Goal: Task Accomplishment & Management: Use online tool/utility

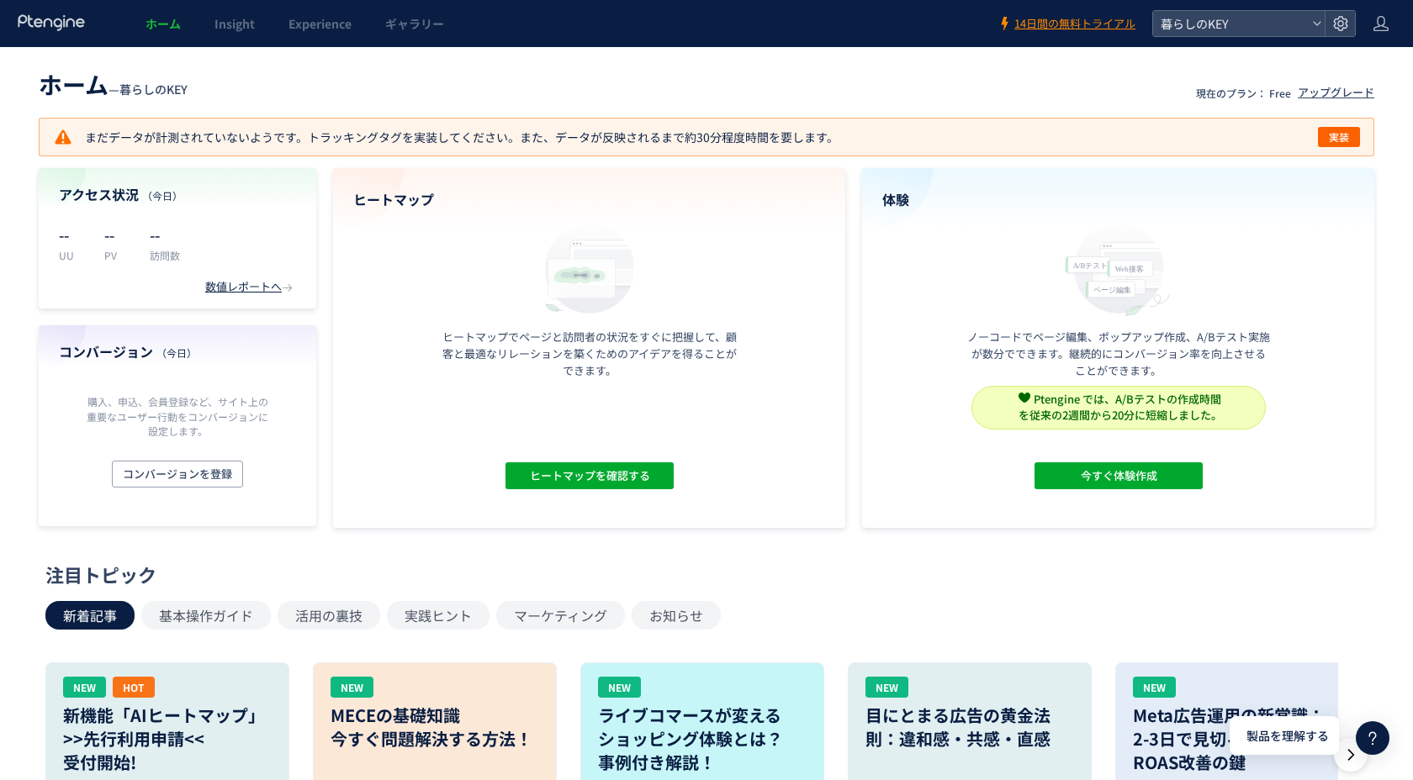
click at [989, 88] on header "ホーム — 暮らしのKEY 現在のプラン： Free アップグレード" at bounding box center [706, 82] width 1335 height 37
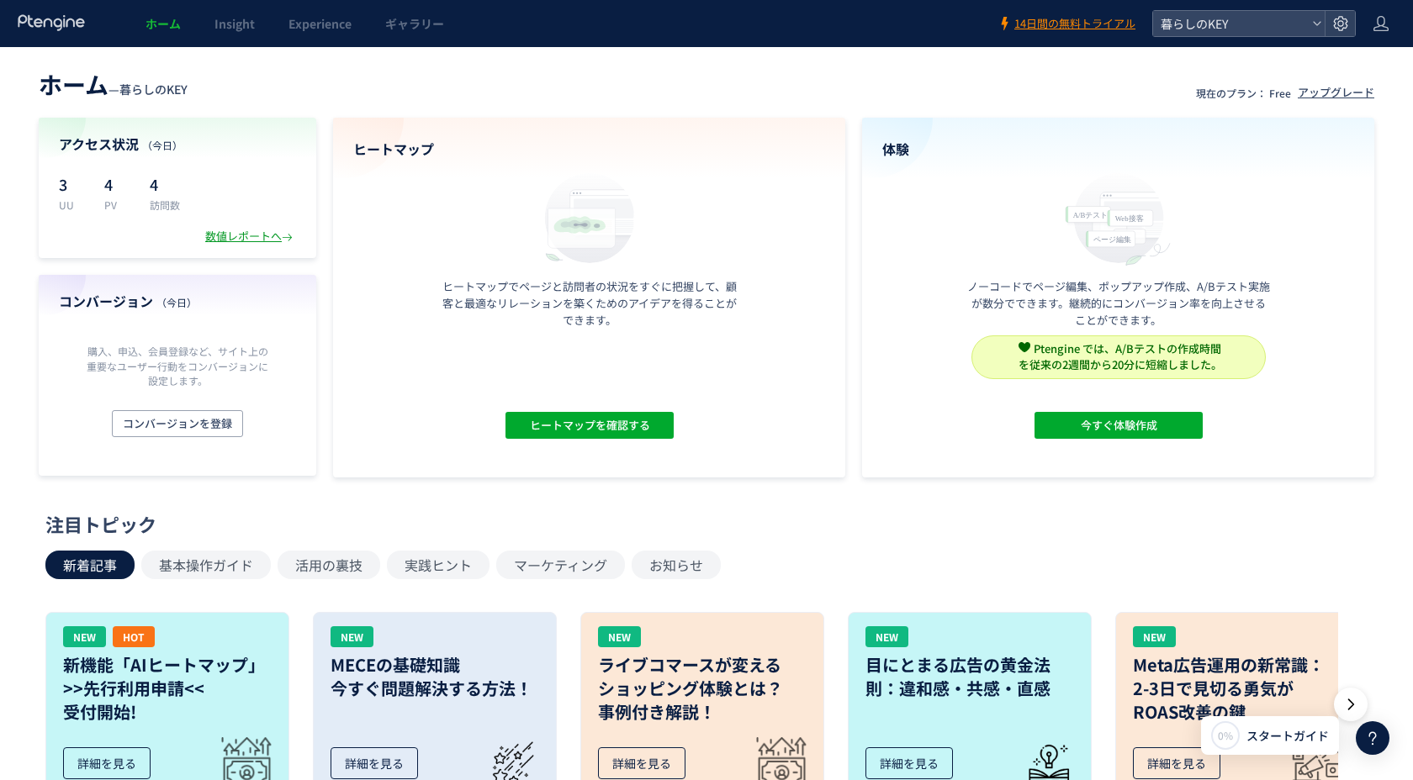
click at [236, 233] on div "数値レポートへ" at bounding box center [250, 237] width 91 height 16
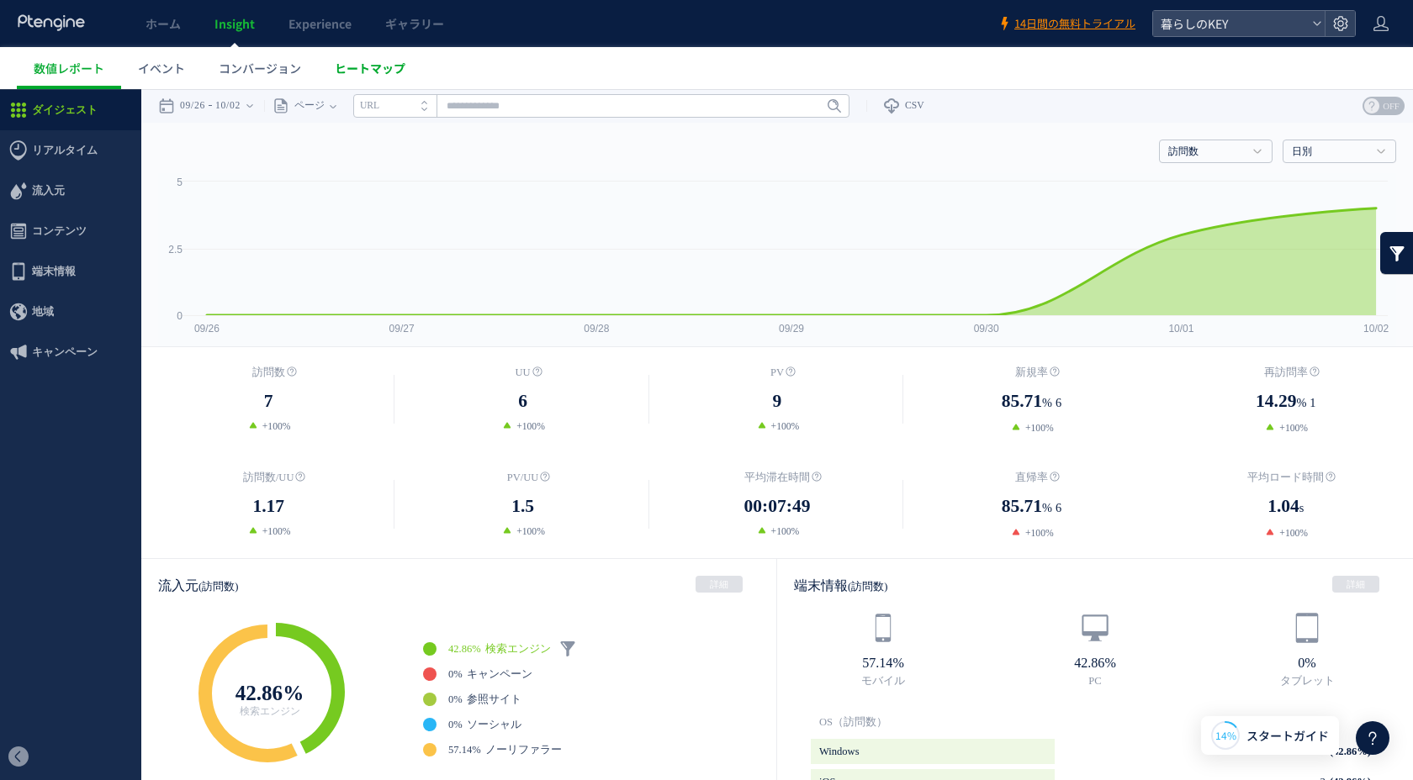
click at [357, 72] on span "ヒートマップ" at bounding box center [370, 68] width 71 height 17
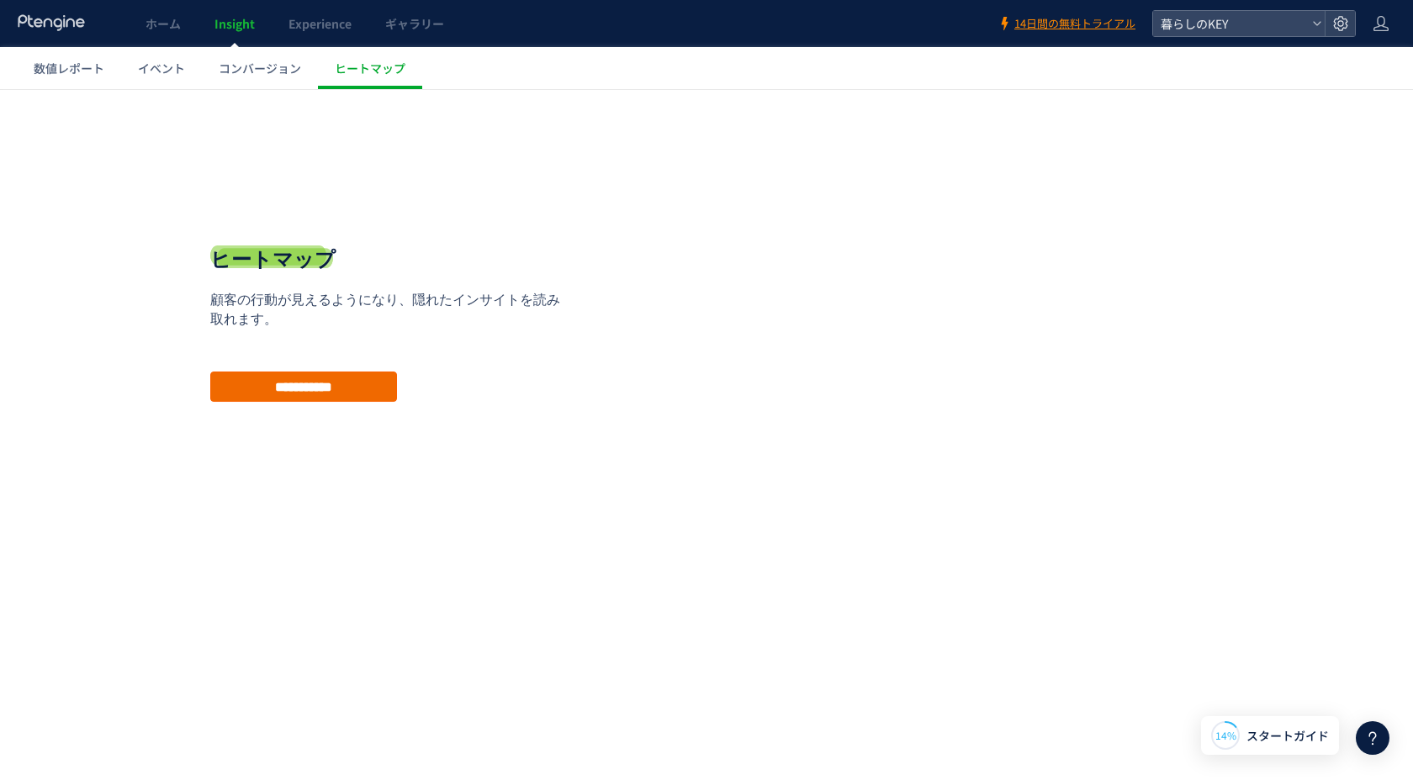
click at [325, 389] on input "**********" at bounding box center [303, 387] width 187 height 30
type input "**********"
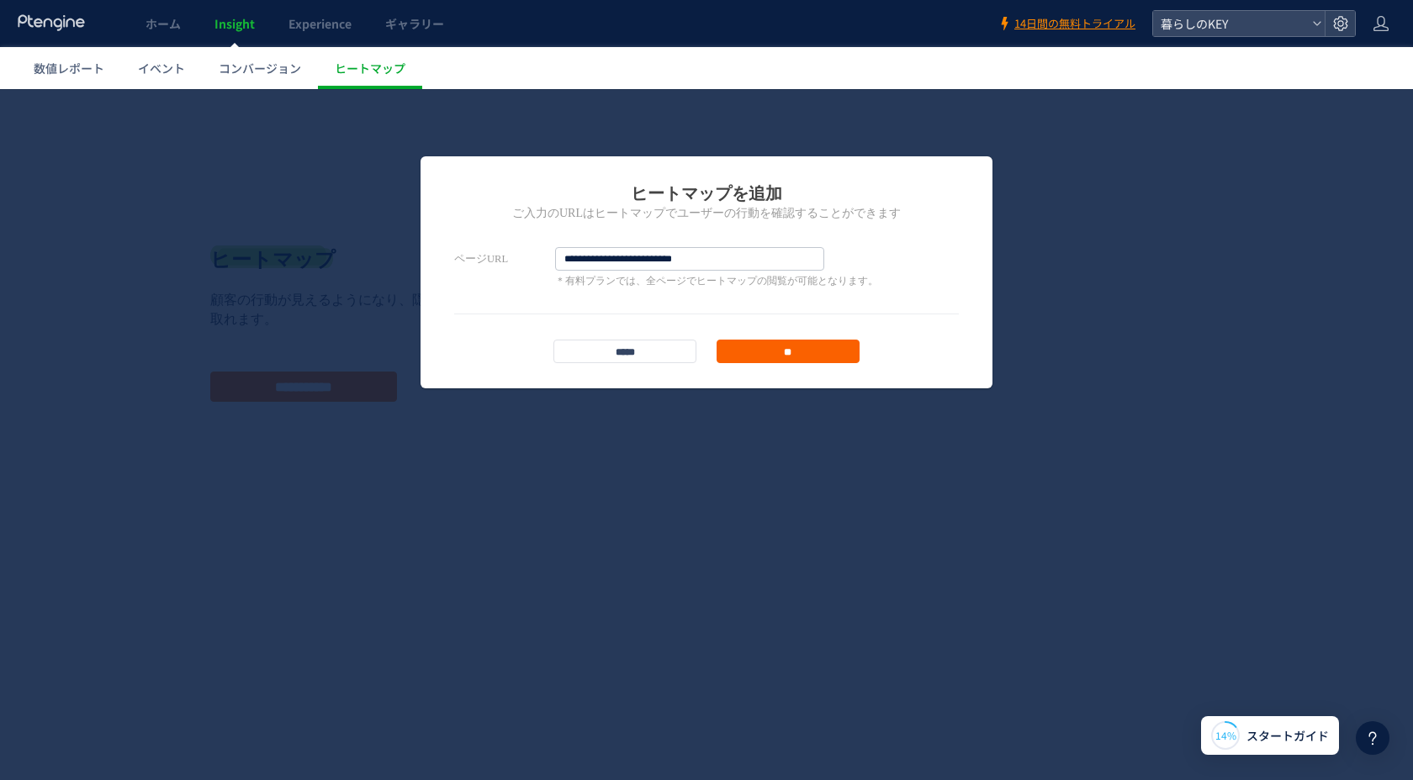
click at [756, 343] on input "**" at bounding box center [787, 352] width 143 height 24
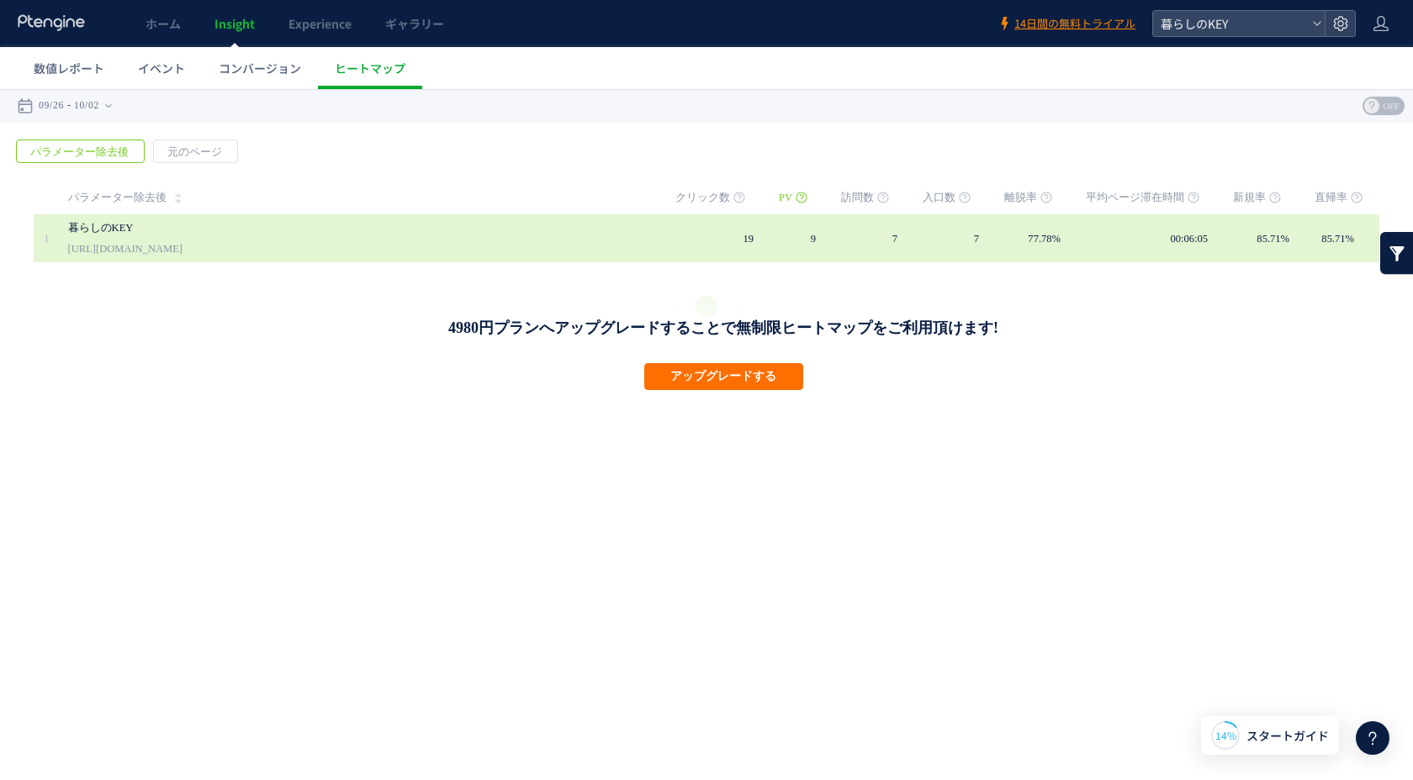
click at [1028, 235] on span "77.78%" at bounding box center [1044, 239] width 33 height 12
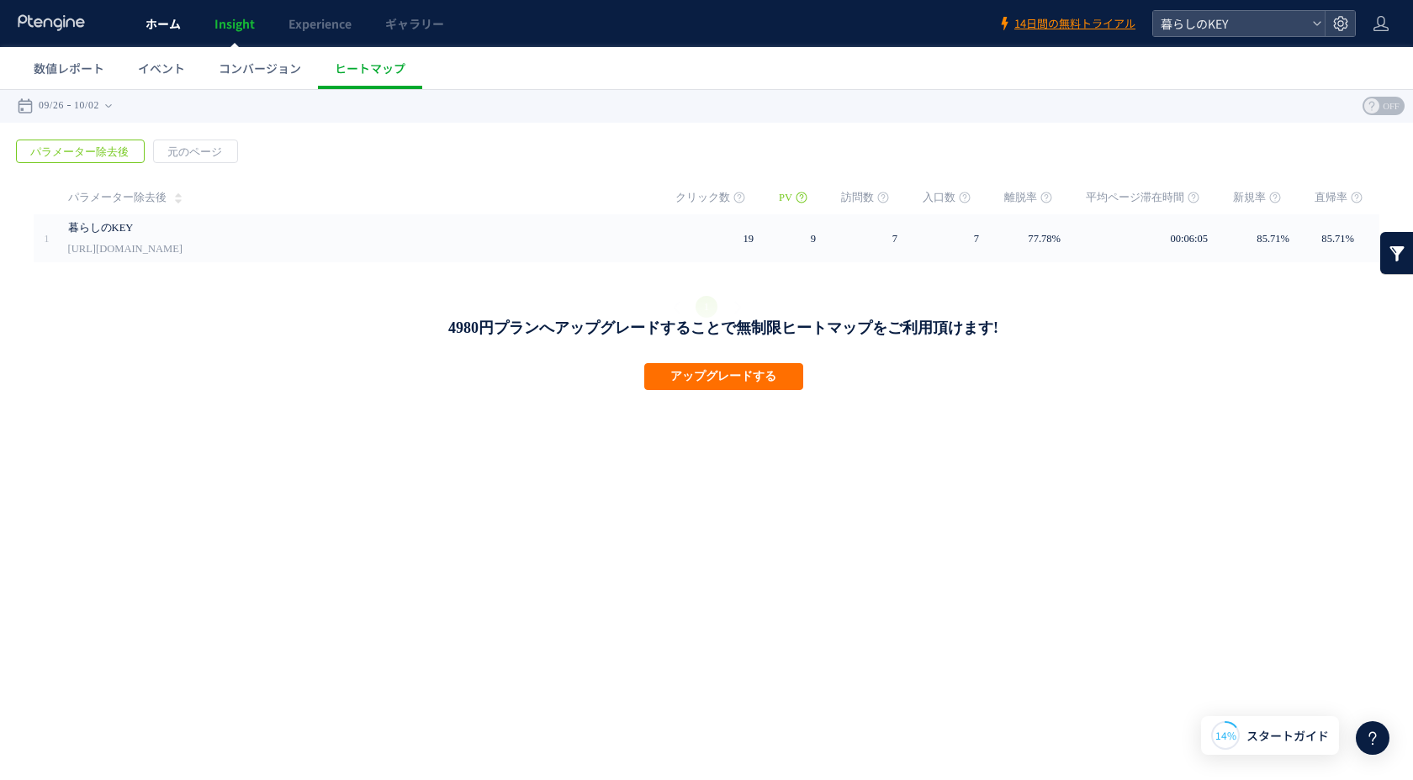
click at [163, 25] on span "ホーム" at bounding box center [162, 23] width 35 height 17
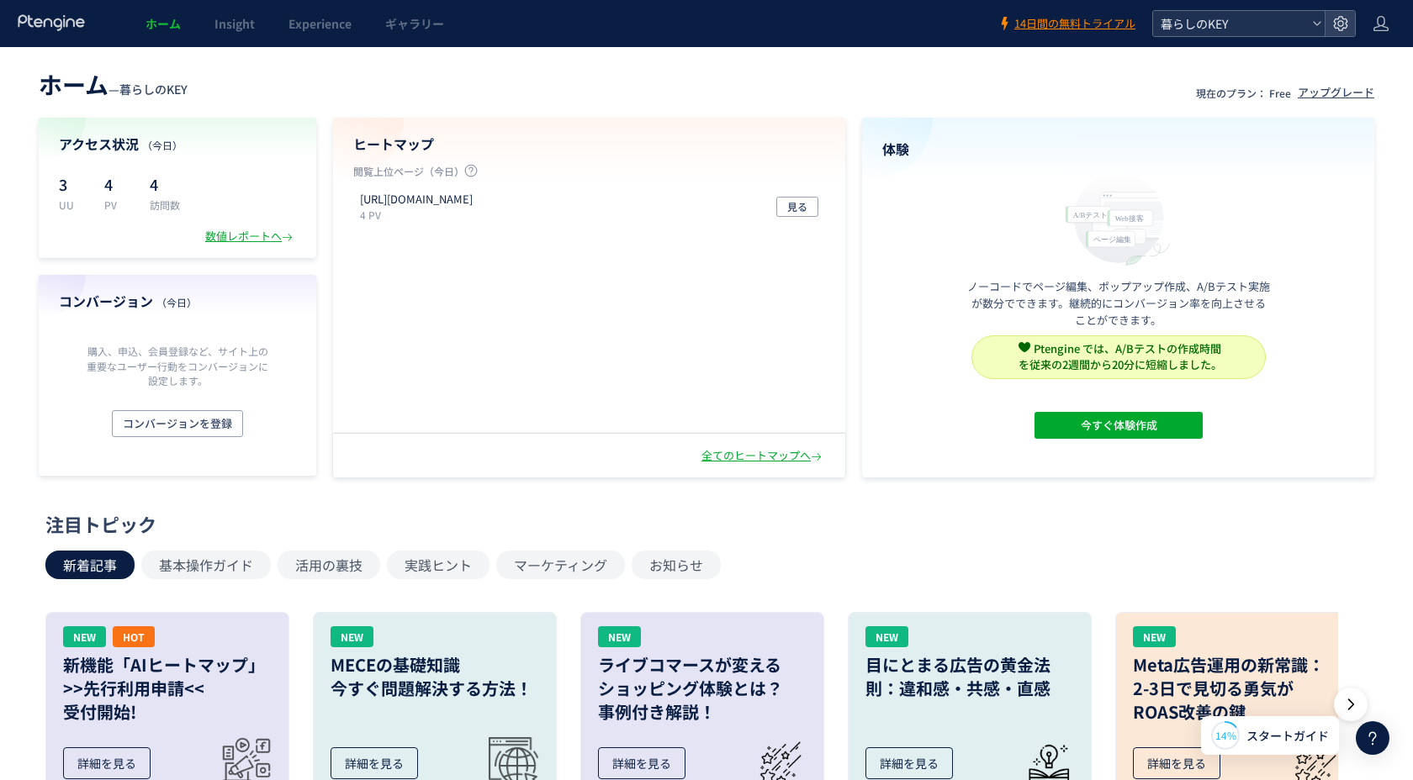
click at [1315, 24] on use at bounding box center [1317, 23] width 8 height 4
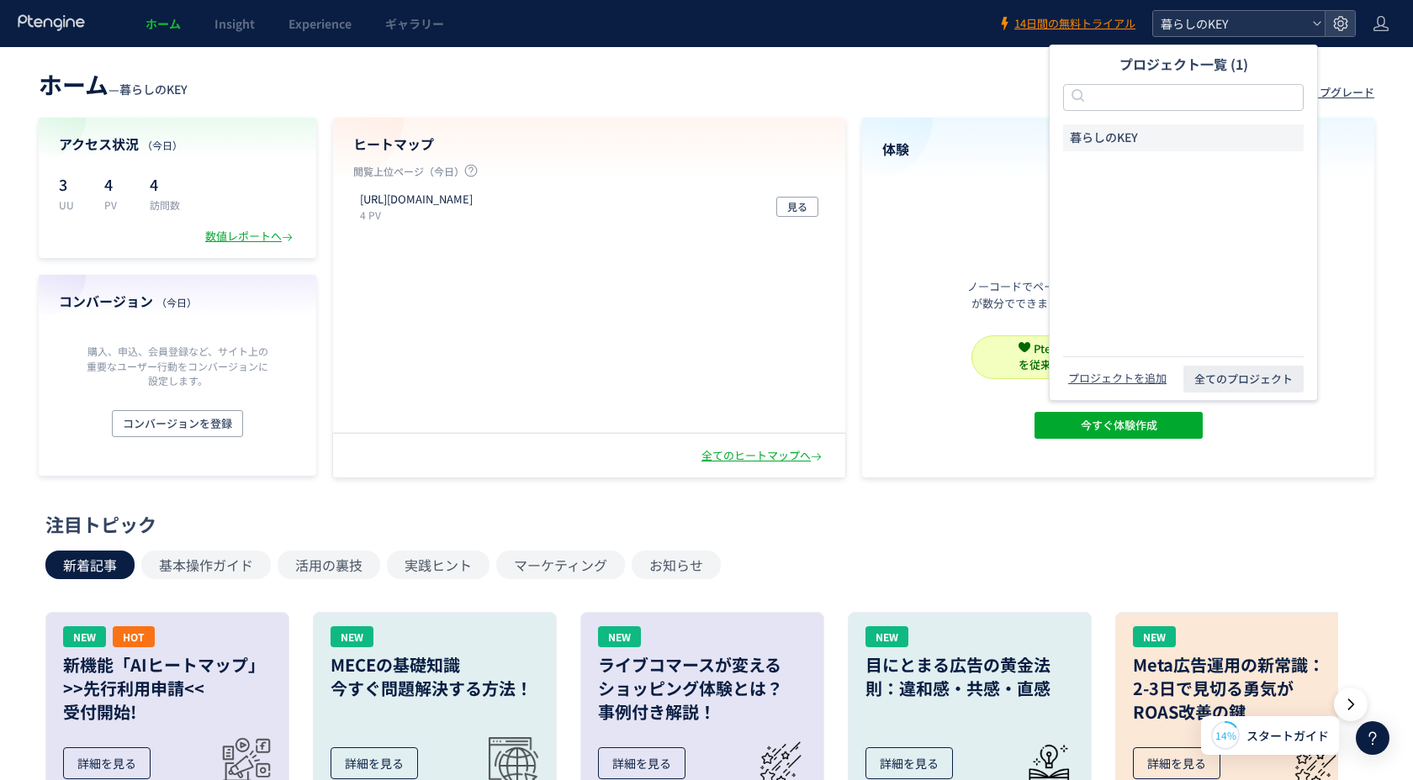
click at [1315, 24] on use at bounding box center [1317, 23] width 8 height 4
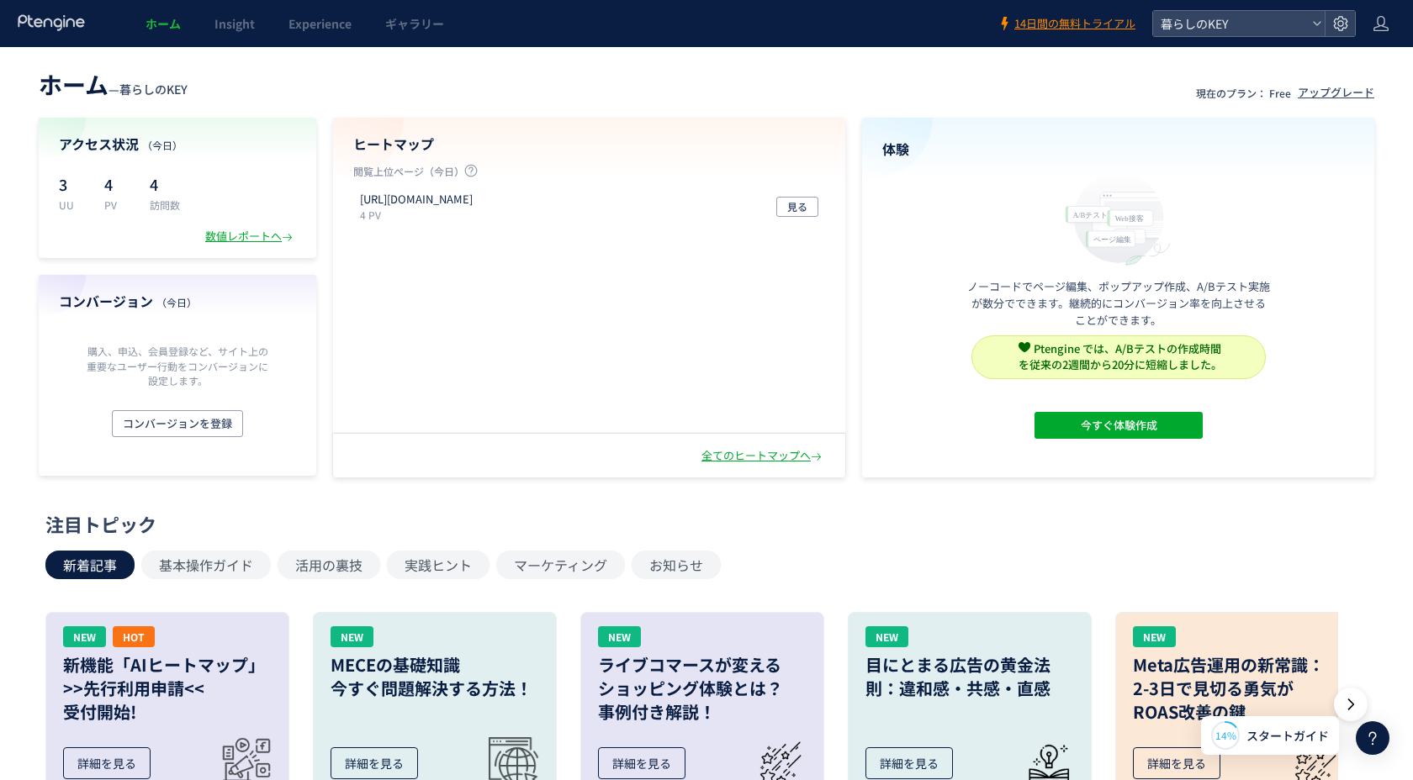
click at [415, 505] on div "ホーム — 暮らしのKEY 現在のプラン： Free アップグレード アクセス状況 （今日） 3 UU 4 PV 4 訪問数 数値レポートへ コンバージョン …" at bounding box center [706, 755] width 1413 height 1417
click at [1232, 93] on p "現在のプラン： Free" at bounding box center [1243, 93] width 95 height 14
click at [198, 423] on span "コンバージョンを登録" at bounding box center [177, 423] width 109 height 27
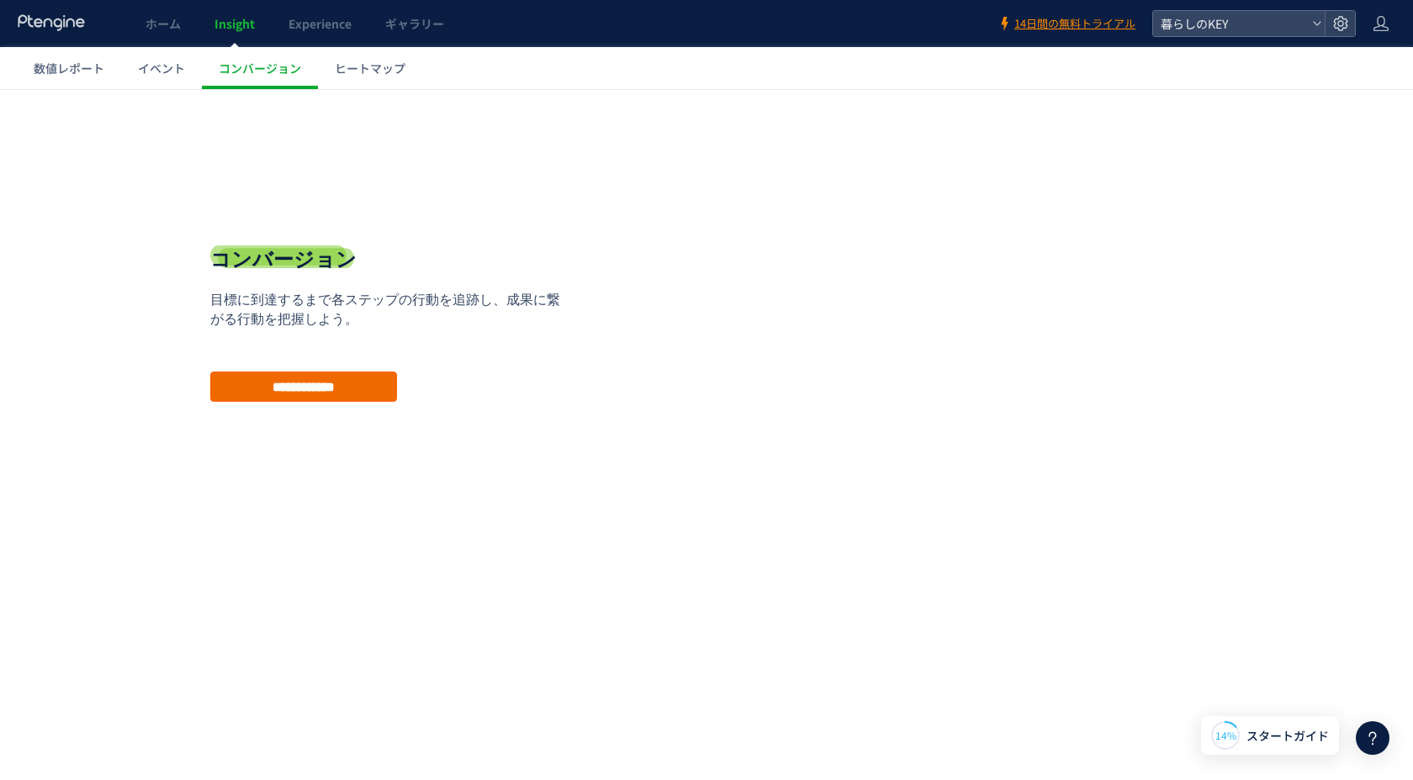
click at [331, 388] on input "**********" at bounding box center [303, 387] width 187 height 30
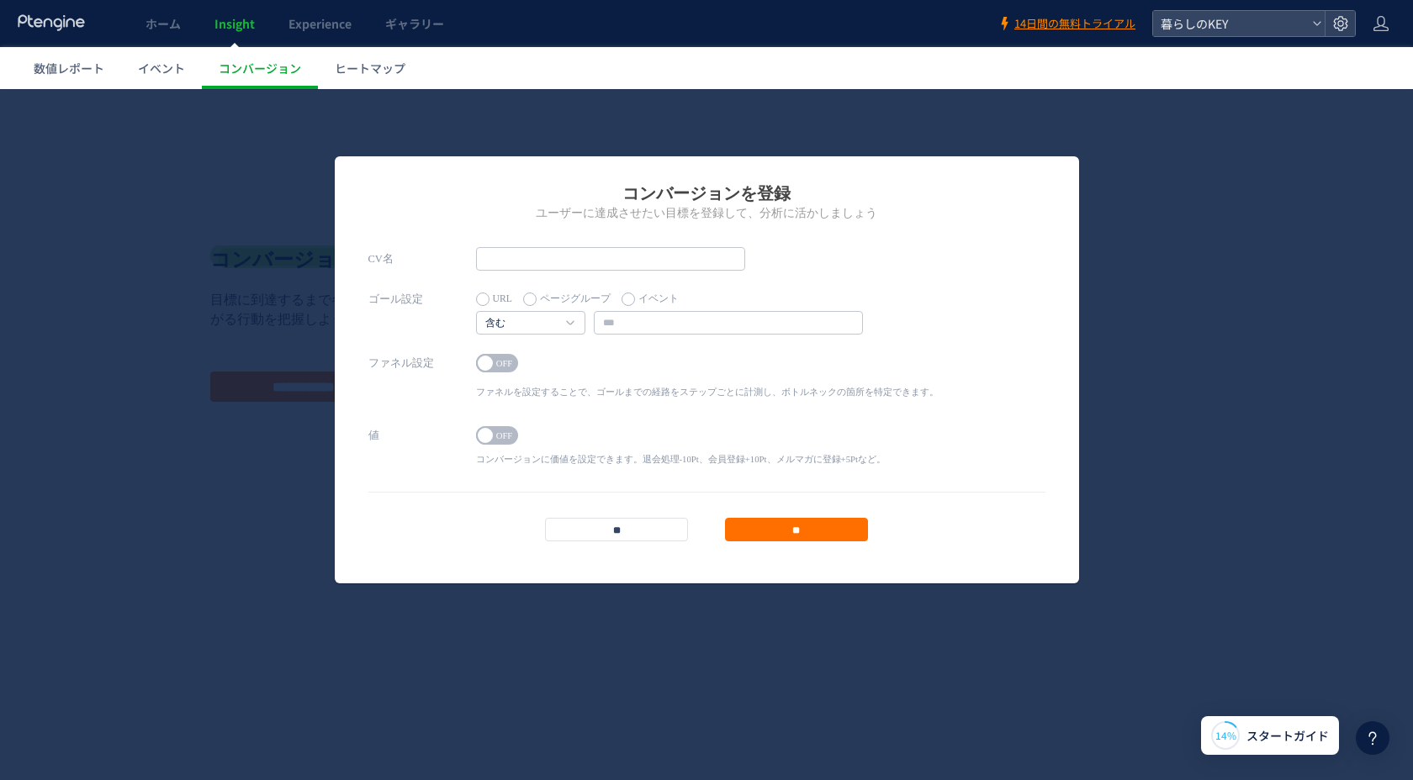
click at [635, 299] on label "イベント" at bounding box center [649, 300] width 57 height 24
click at [616, 317] on input "text" at bounding box center [728, 323] width 269 height 24
click at [549, 323] on link "含む" at bounding box center [521, 323] width 72 height 15
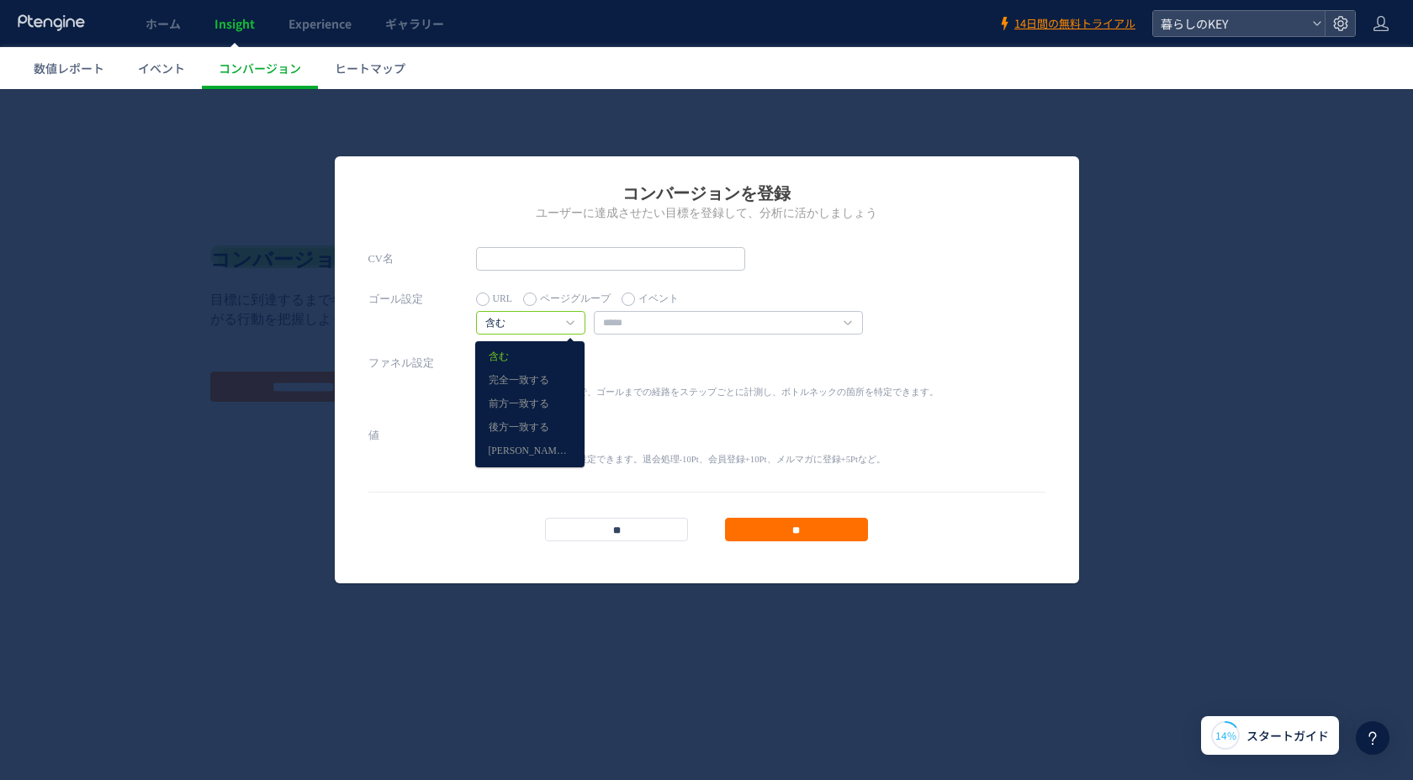
click at [907, 335] on div "ゴール設定 URL ページグループ イベント 含む 含む 完全一致する" at bounding box center [706, 320] width 677 height 64
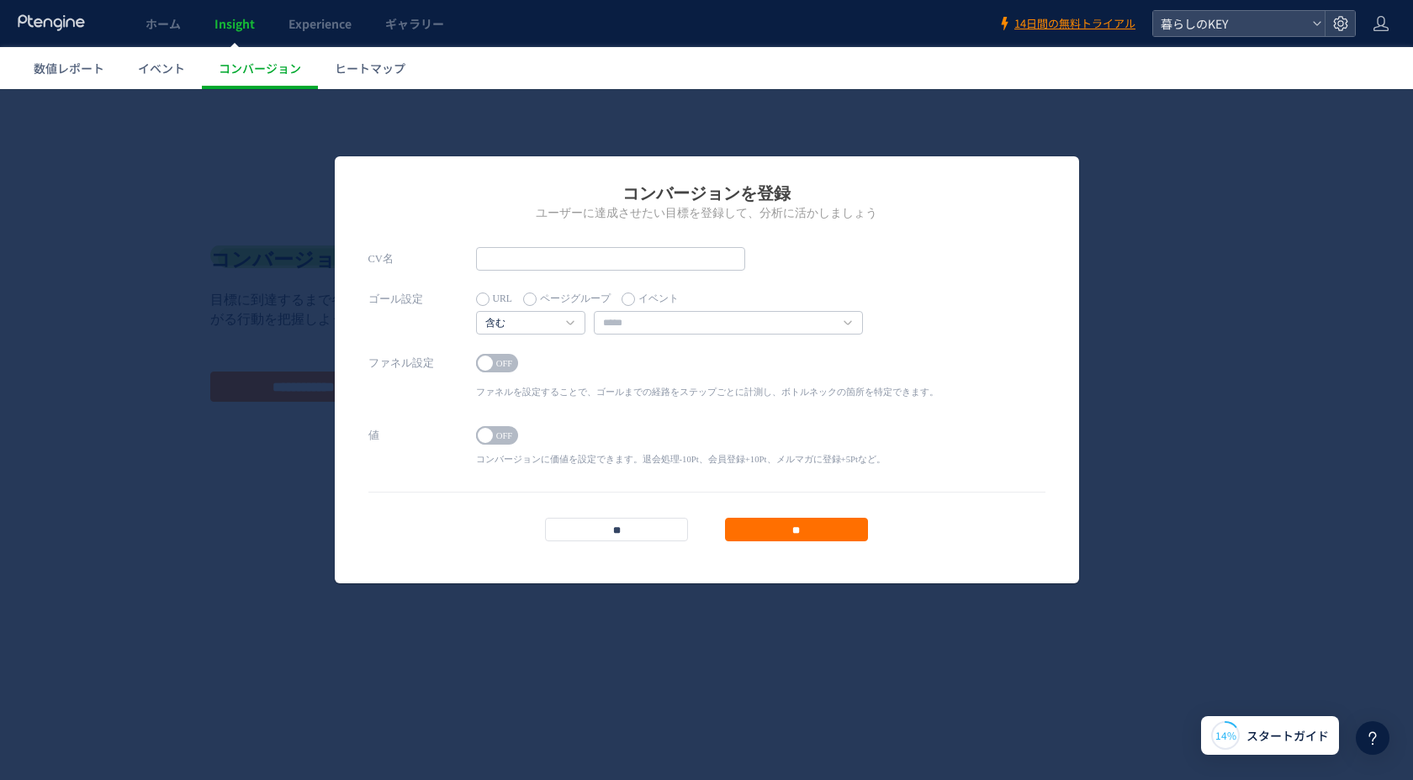
click at [574, 297] on label "ページグループ" at bounding box center [566, 300] width 87 height 24
click at [483, 299] on label "URL" at bounding box center [494, 300] width 36 height 24
click at [129, 402] on div "コンバージョンを登録 ユーザーに達成させたい目標を登録して、分析に活かしましょう CV名 ゴール設定 URL ページグループ イベント" at bounding box center [706, 434] width 1413 height 691
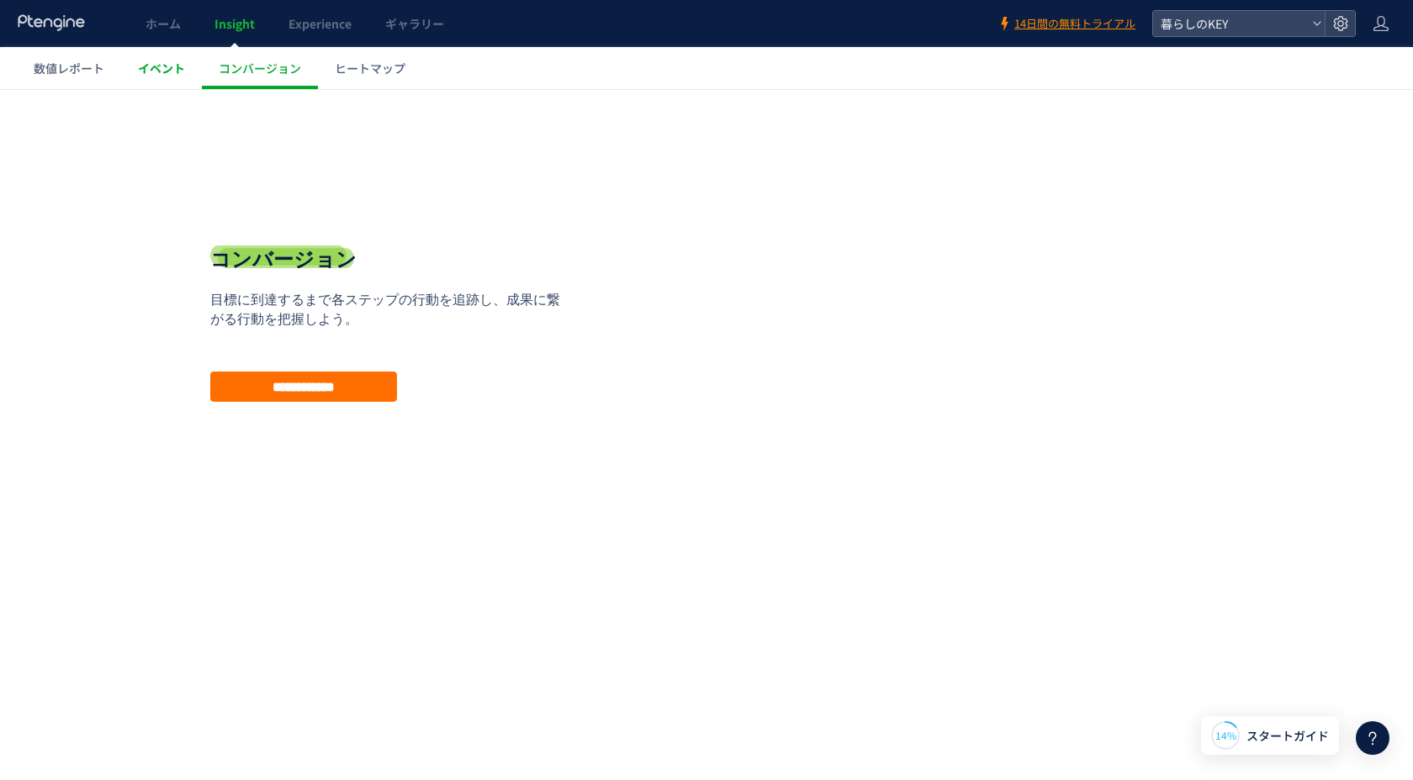
click at [154, 72] on span "イベント" at bounding box center [161, 68] width 47 height 17
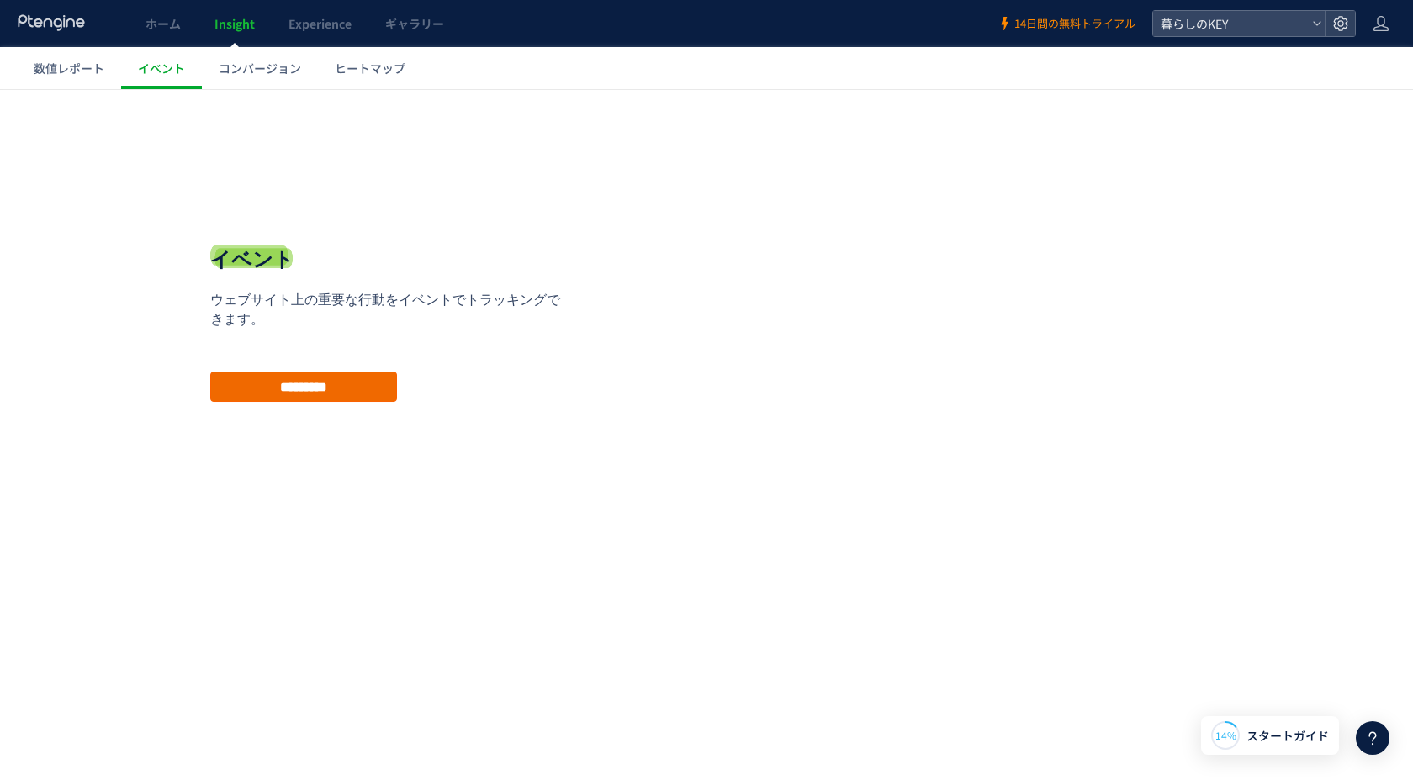
click at [359, 380] on input "*********" at bounding box center [303, 387] width 187 height 30
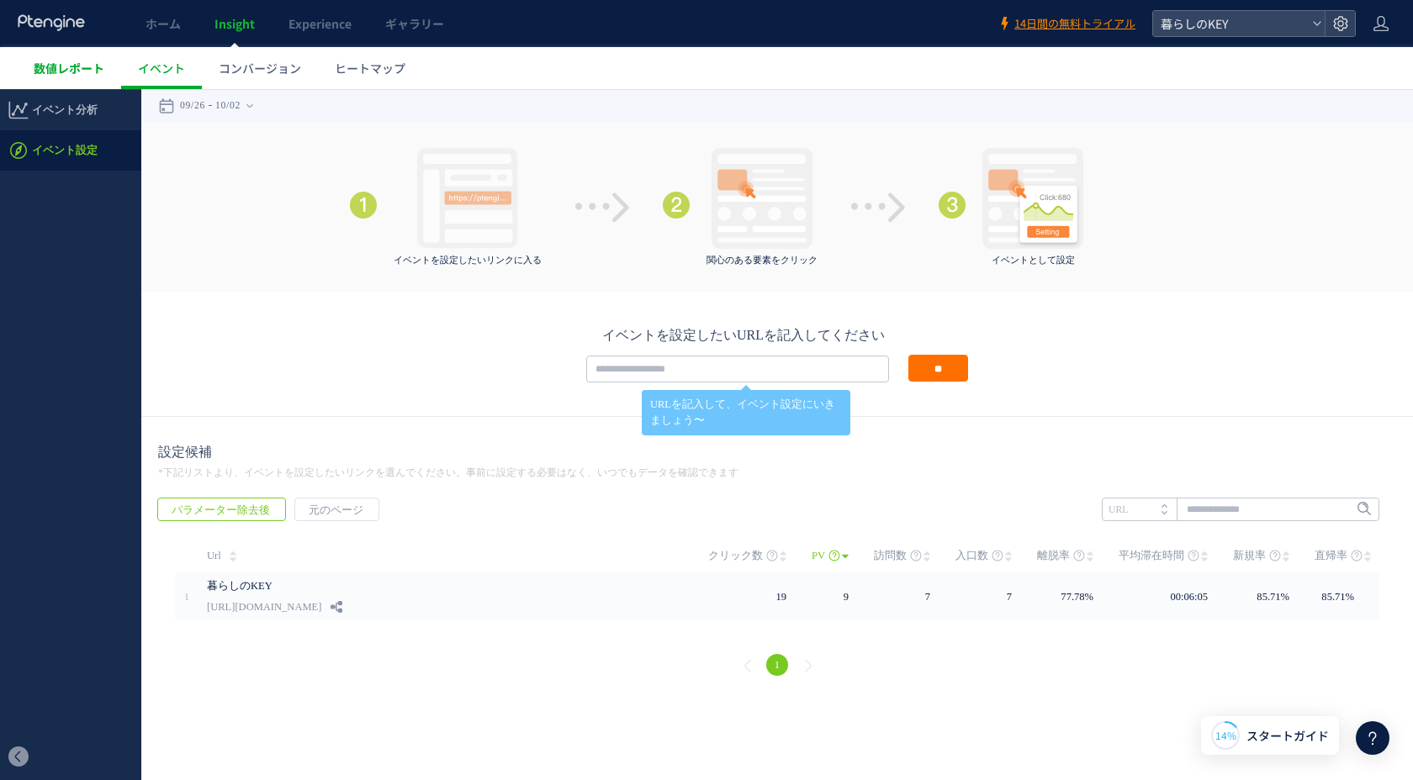
click at [83, 72] on span "数値レポート" at bounding box center [69, 68] width 71 height 17
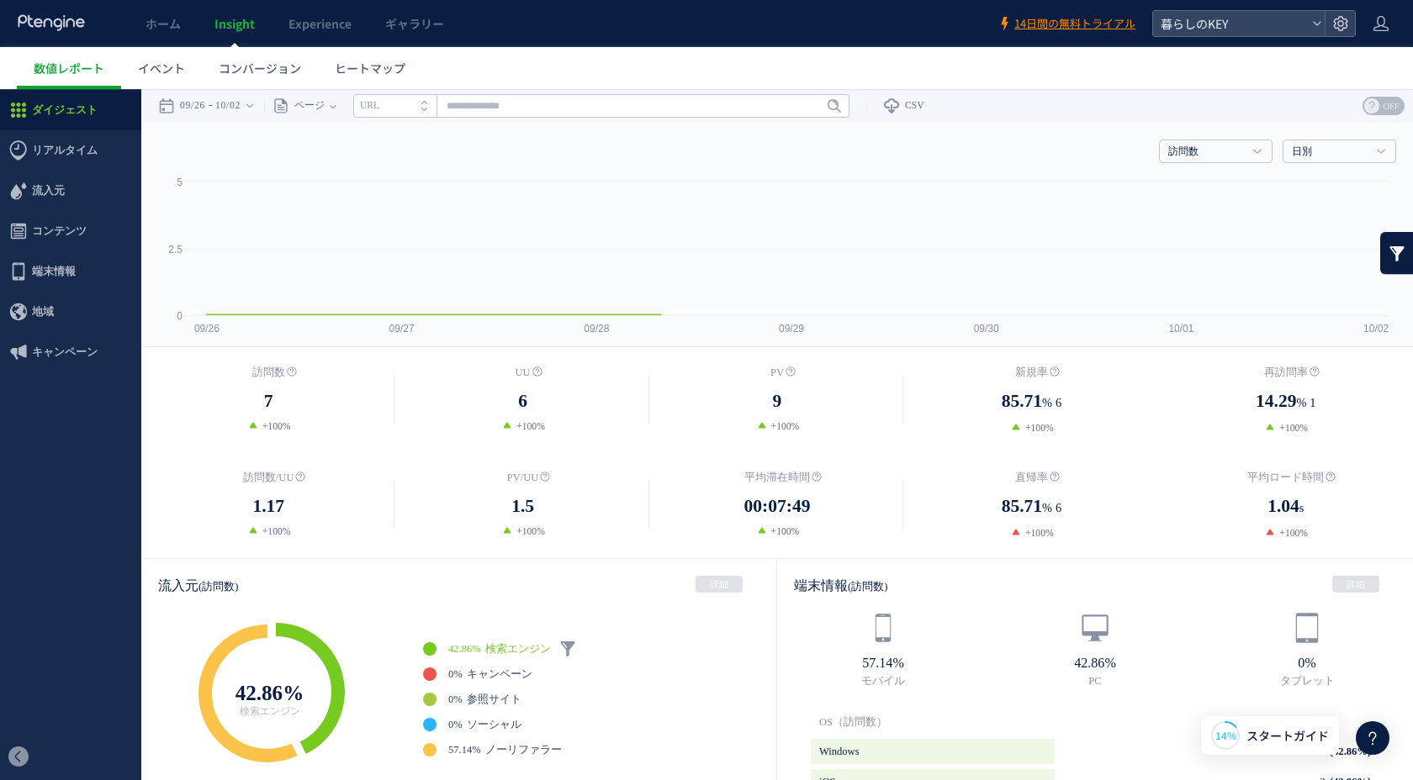
click at [72, 24] on icon at bounding box center [52, 22] width 70 height 17
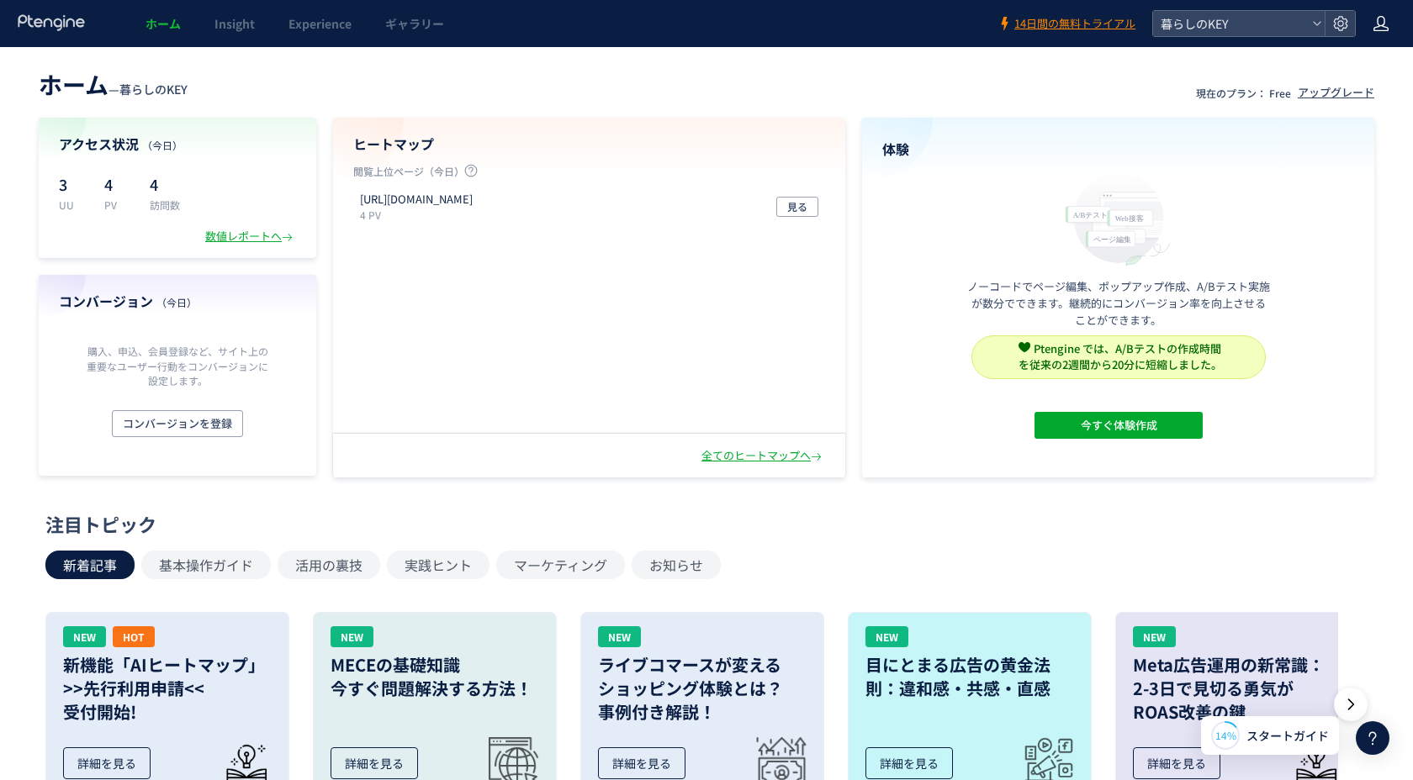
click at [1380, 24] on icon at bounding box center [1380, 23] width 17 height 17
click at [230, 234] on div "数値レポートへ" at bounding box center [250, 237] width 91 height 16
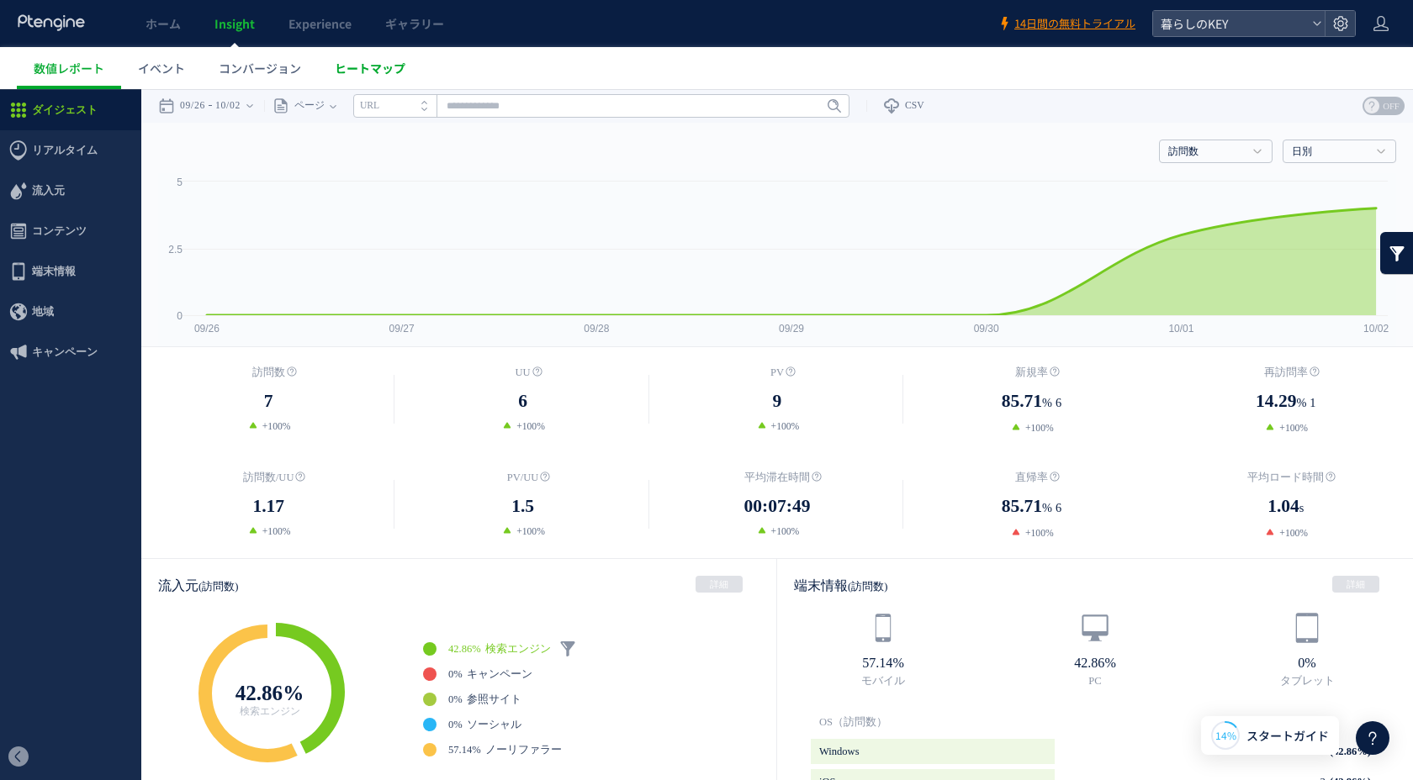
click at [357, 68] on span "ヒートマップ" at bounding box center [370, 68] width 71 height 17
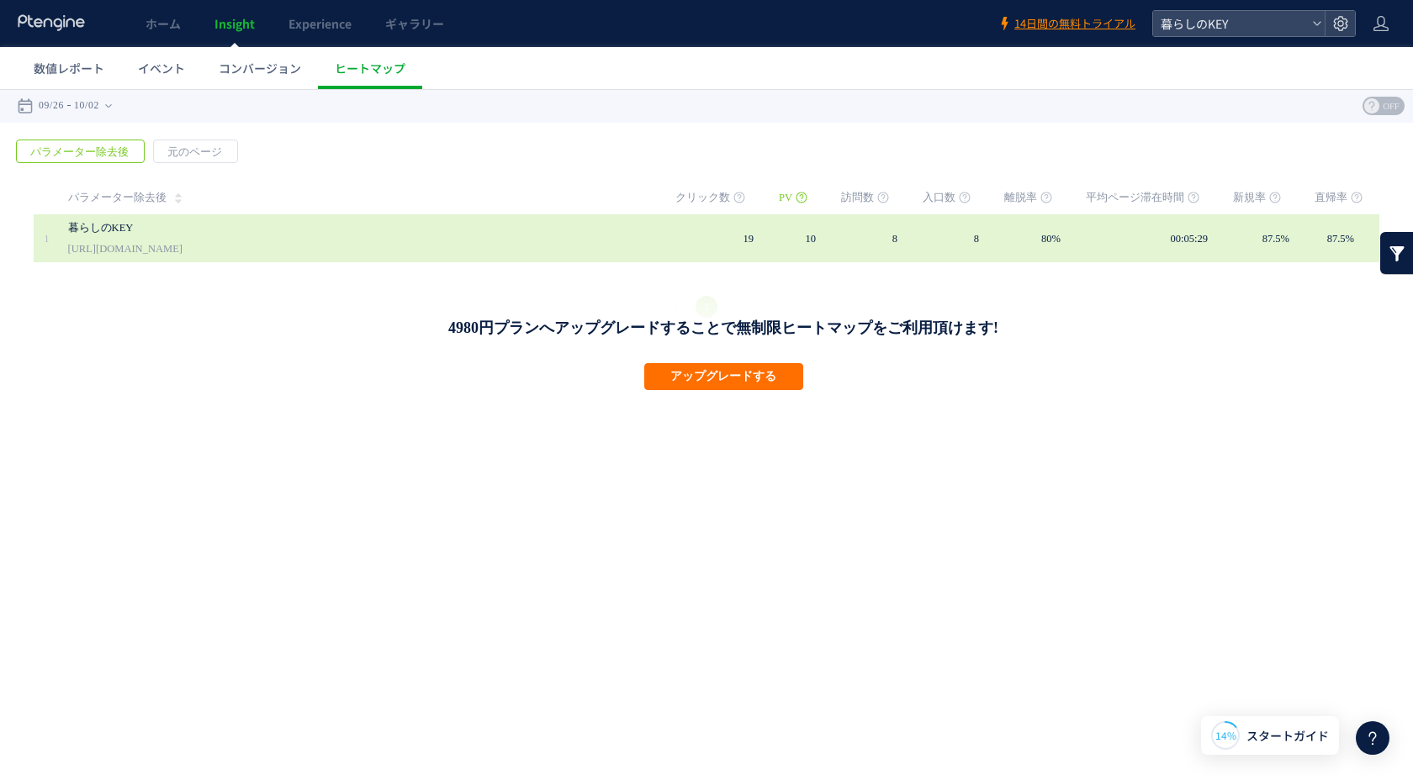
click at [241, 217] on div "暮らしのKEY https://kurashinokey.co.jp" at bounding box center [360, 238] width 584 height 48
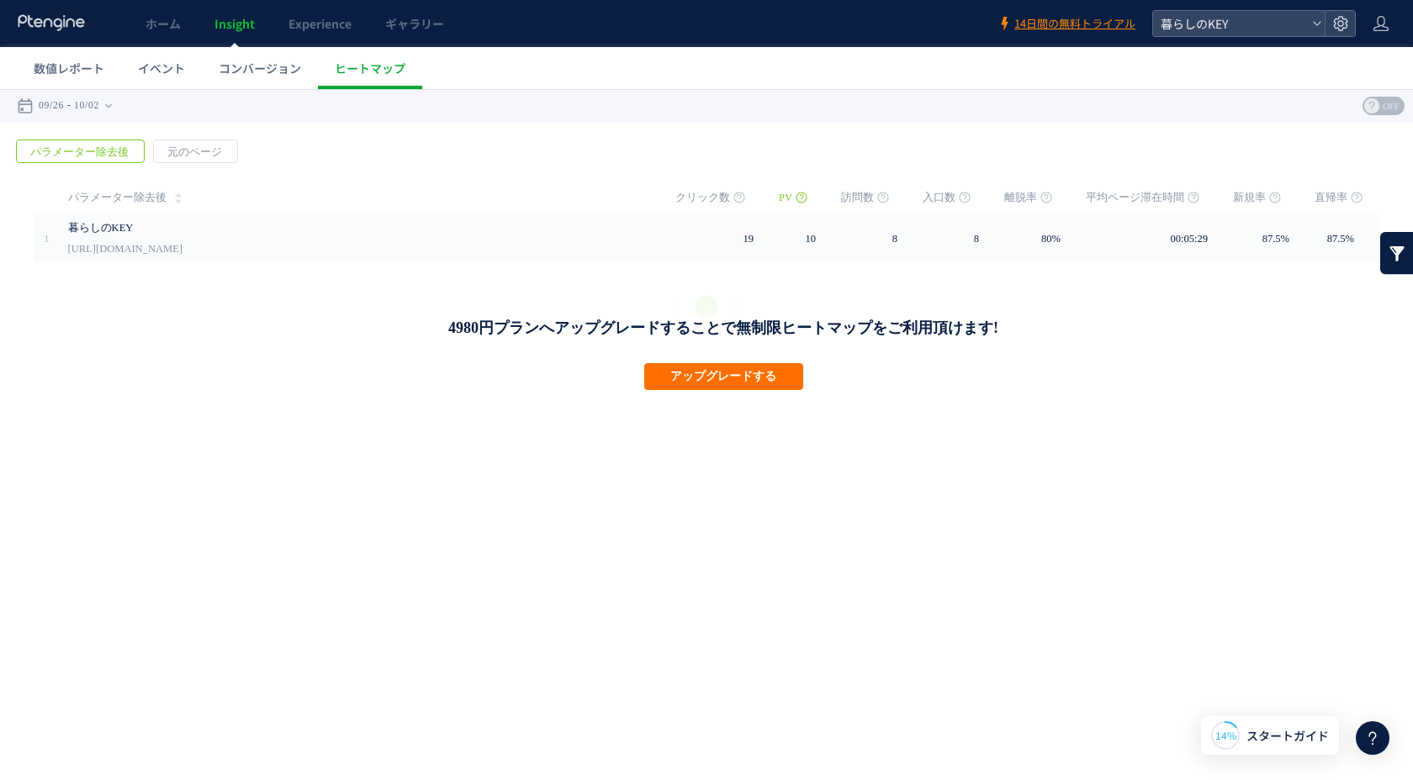
click at [50, 12] on div at bounding box center [52, 23] width 70 height 47
click at [55, 22] on icon at bounding box center [52, 22] width 70 height 17
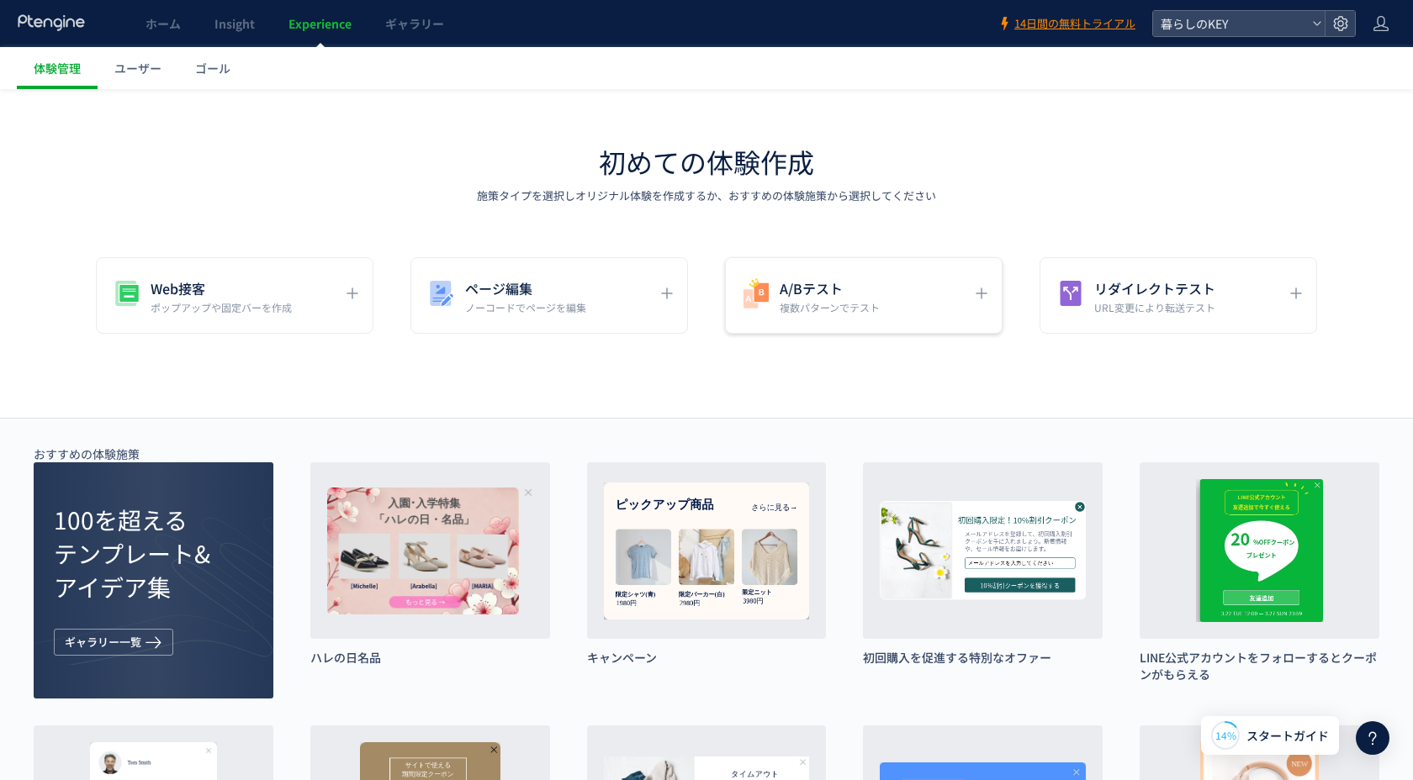
click at [842, 318] on div "A/Bテスト 複数パターンでテスト" at bounding box center [863, 295] width 277 height 77
